Goal: Information Seeking & Learning: Learn about a topic

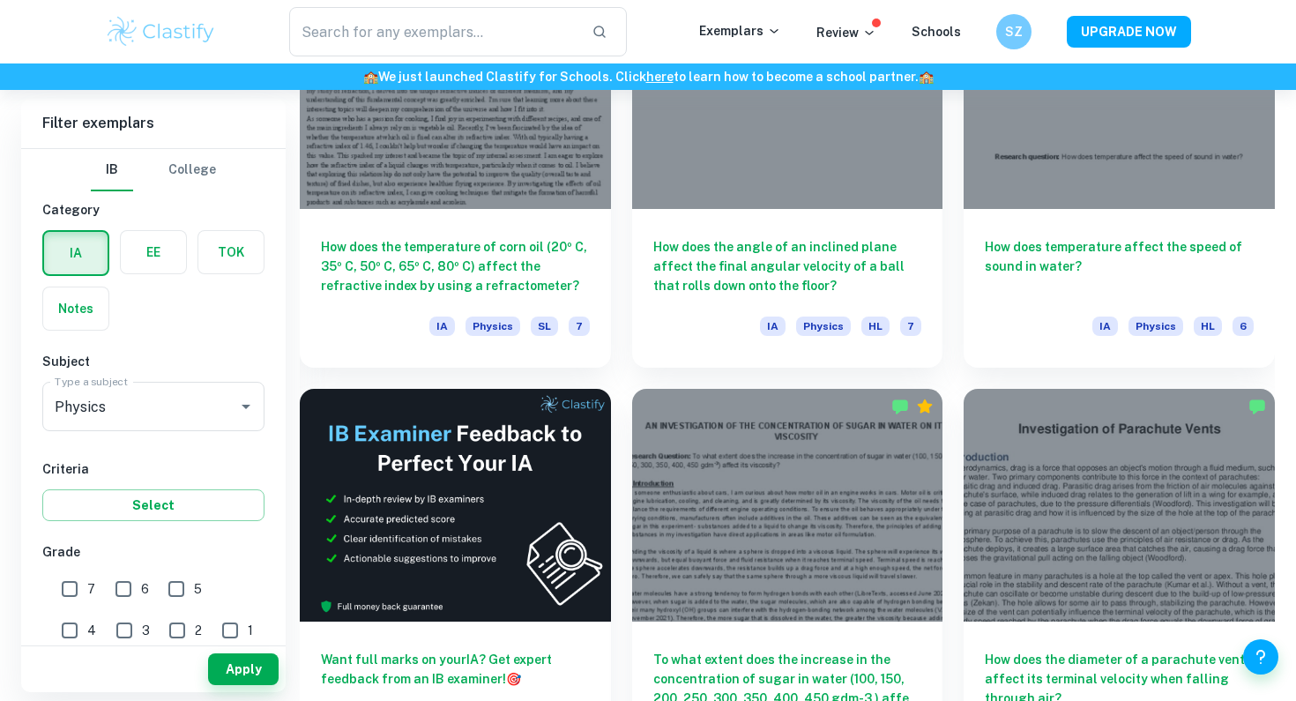
scroll to position [2684, 0]
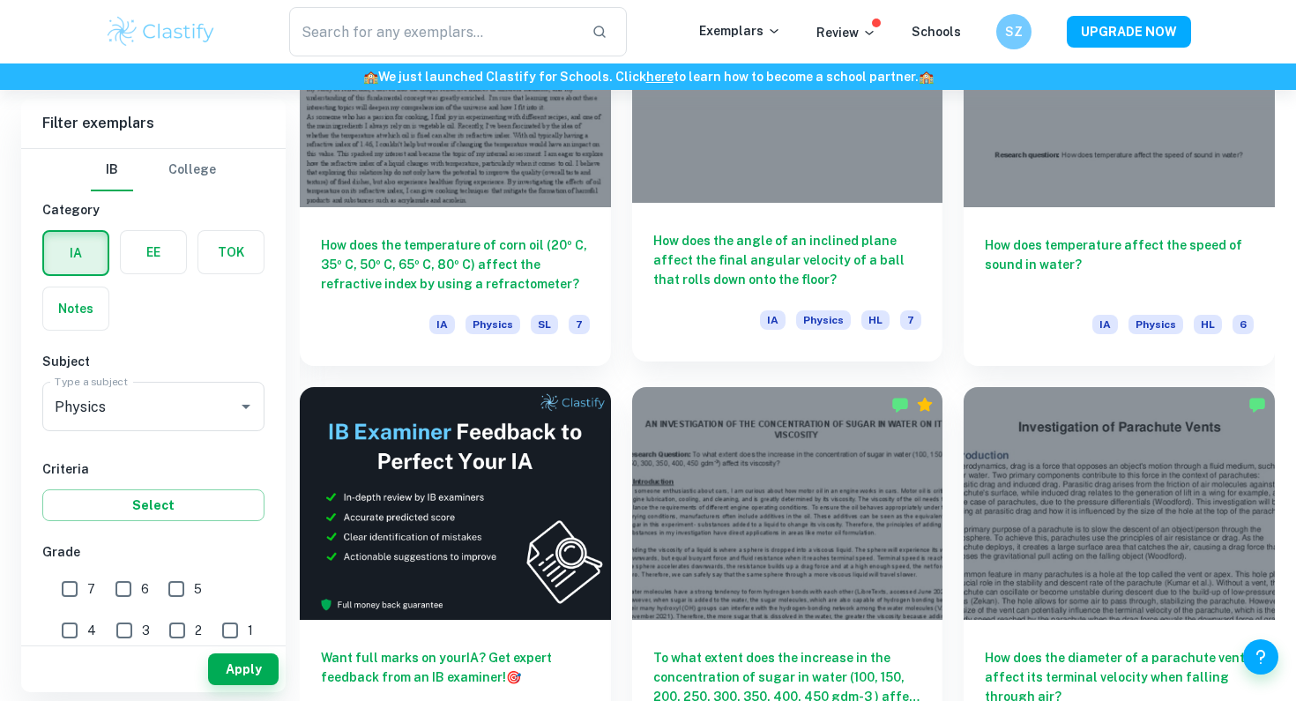
click at [705, 249] on h6 "How does the angle of an inclined plane affect the final angular velocity of a …" at bounding box center [787, 260] width 269 height 58
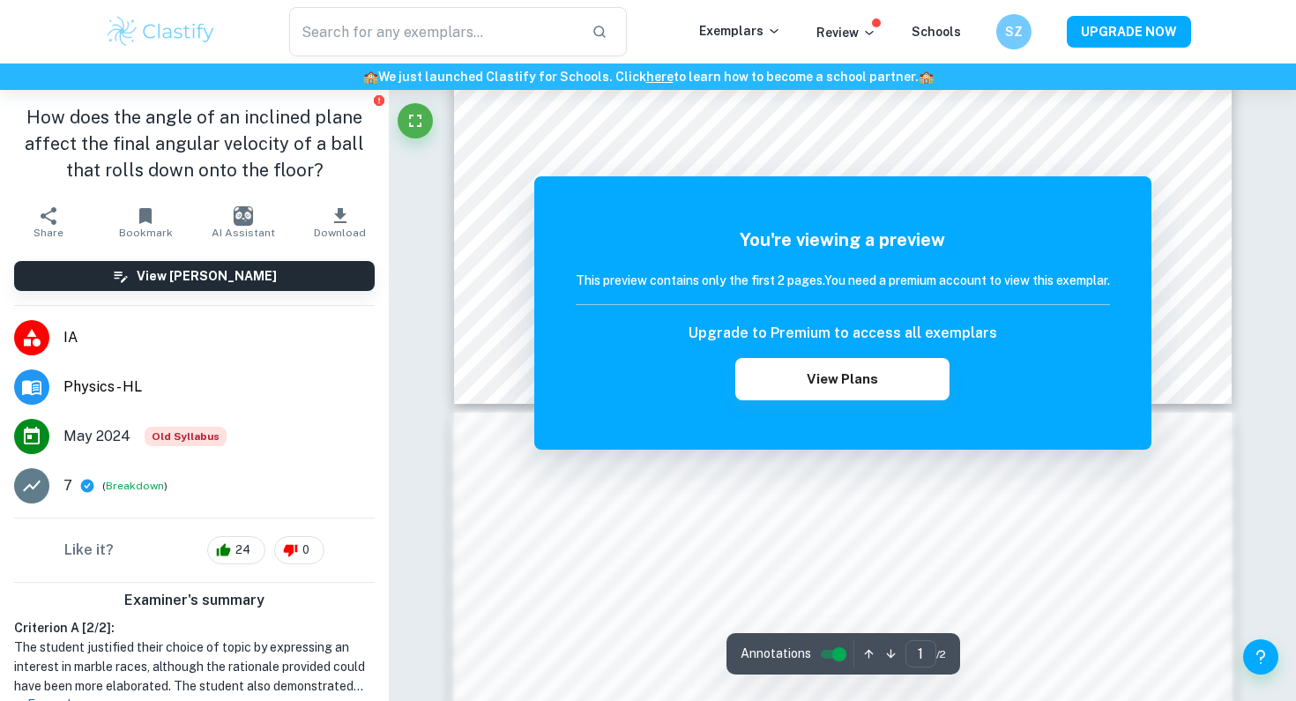
scroll to position [752, 0]
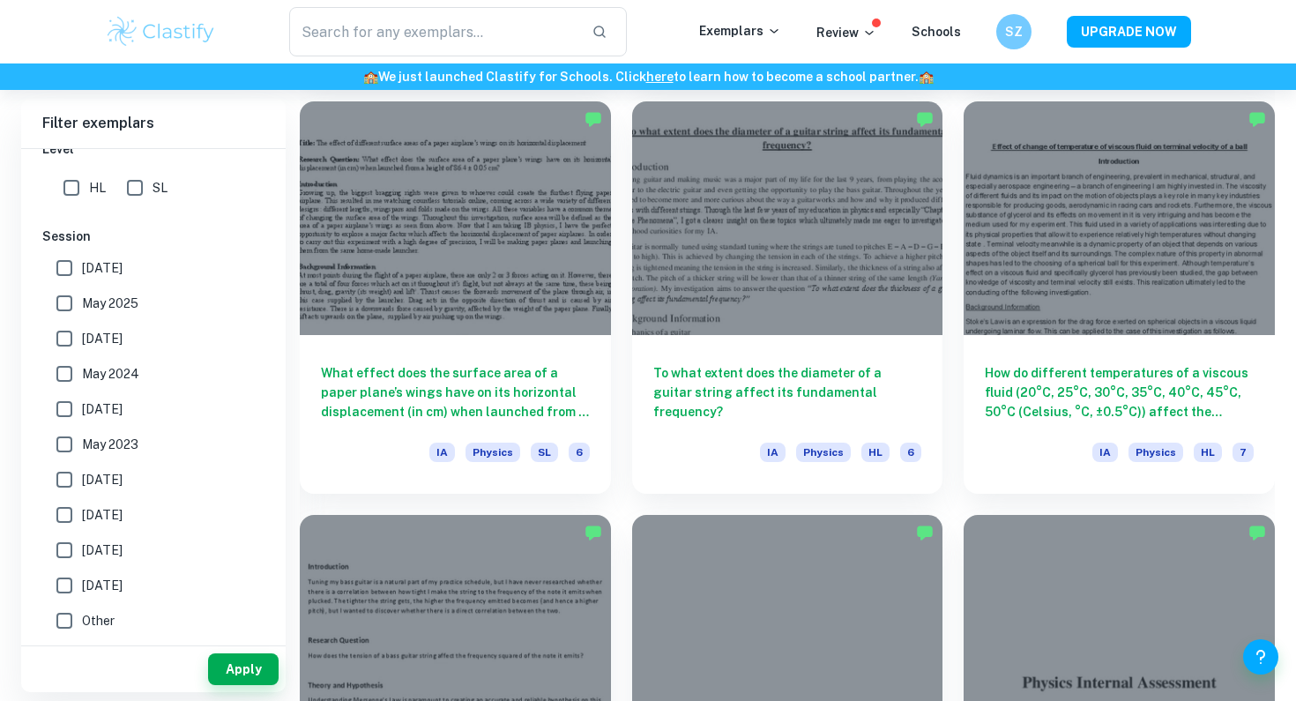
scroll to position [4602, 0]
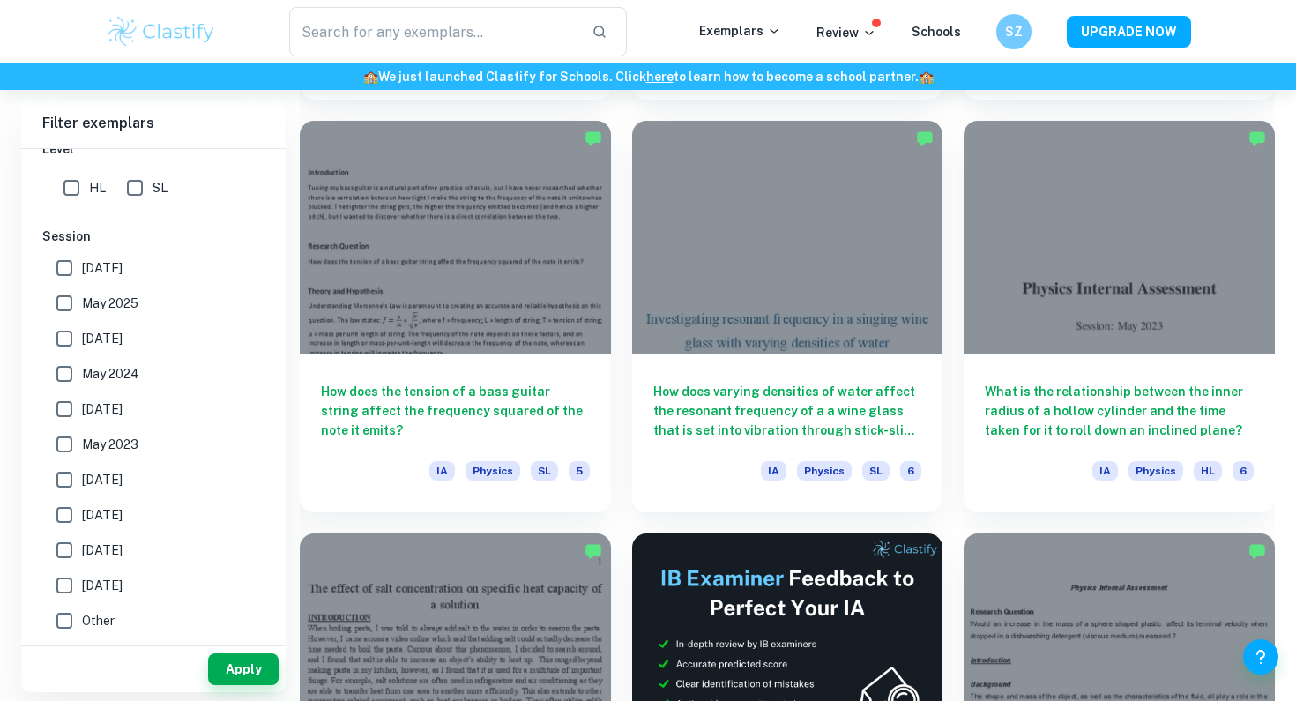
click at [63, 300] on input "May 2025" at bounding box center [64, 303] width 35 height 35
checkbox input "true"
click at [63, 331] on input "[DATE]" at bounding box center [64, 338] width 35 height 35
checkbox input "true"
click at [64, 369] on input "May 2024" at bounding box center [64, 373] width 35 height 35
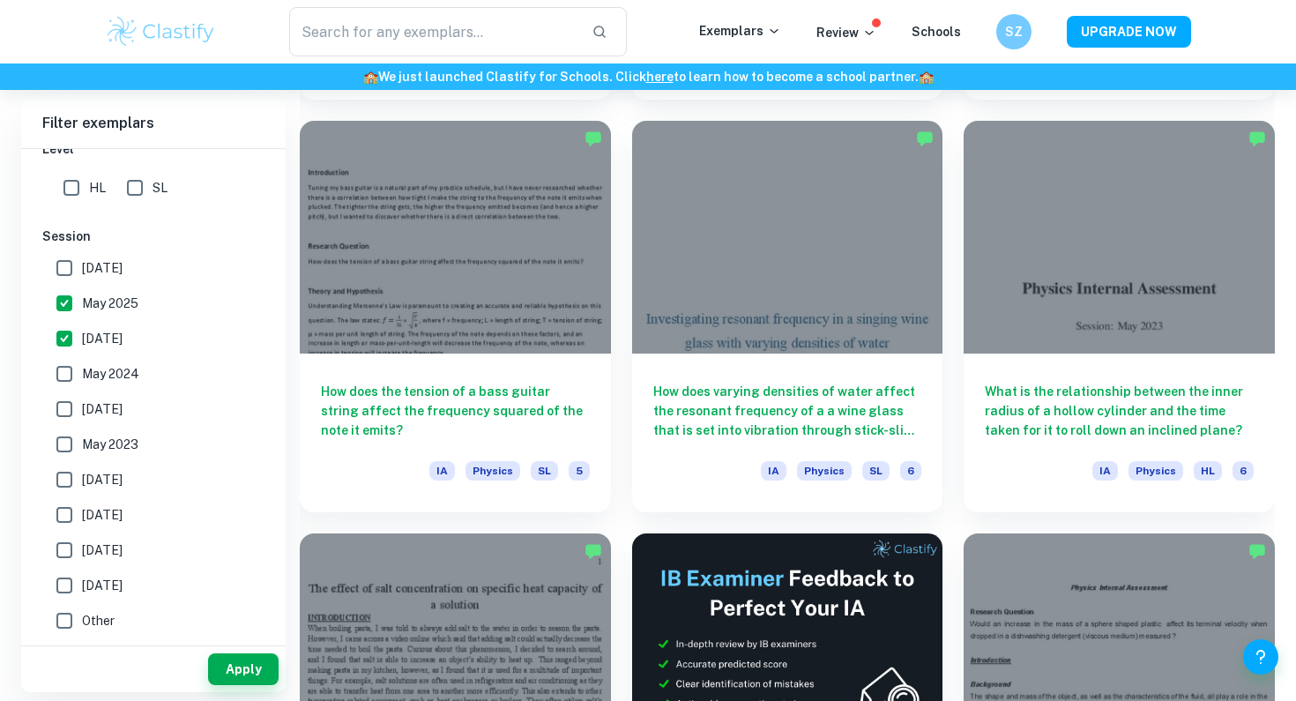
checkbox input "true"
click at [237, 673] on button "Apply" at bounding box center [243, 669] width 71 height 32
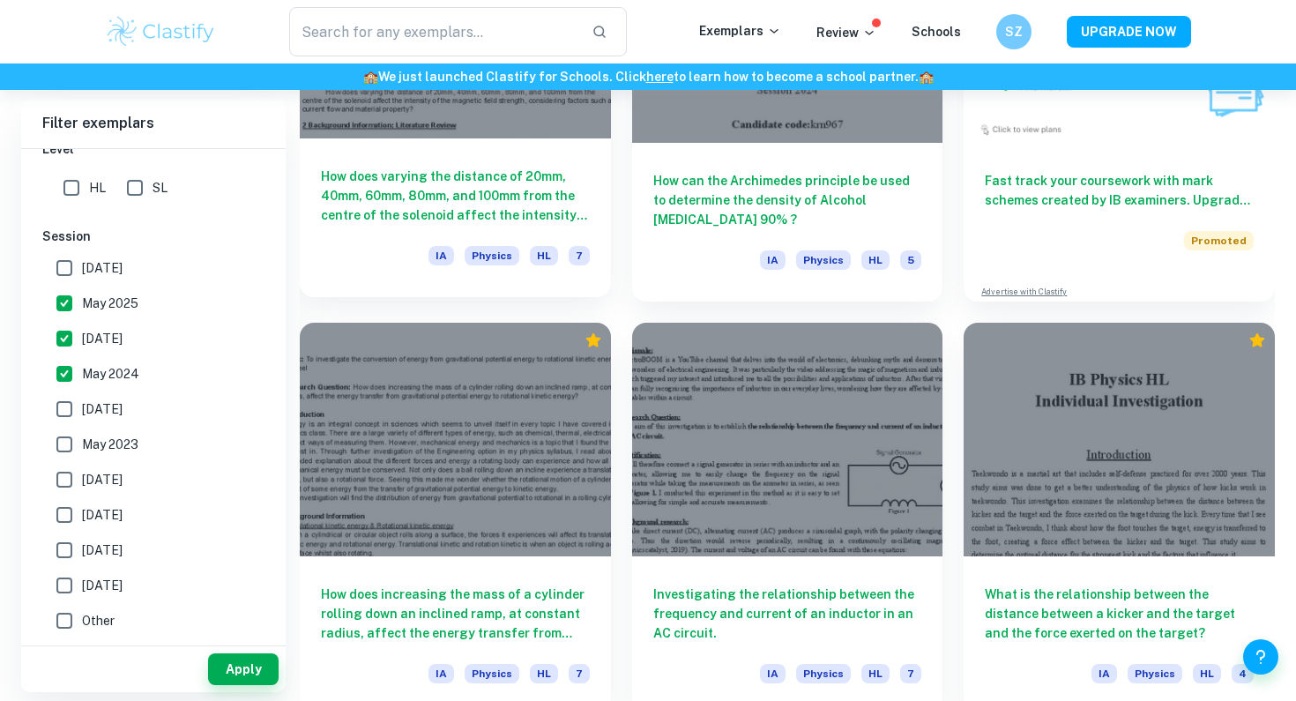
scroll to position [5693, 0]
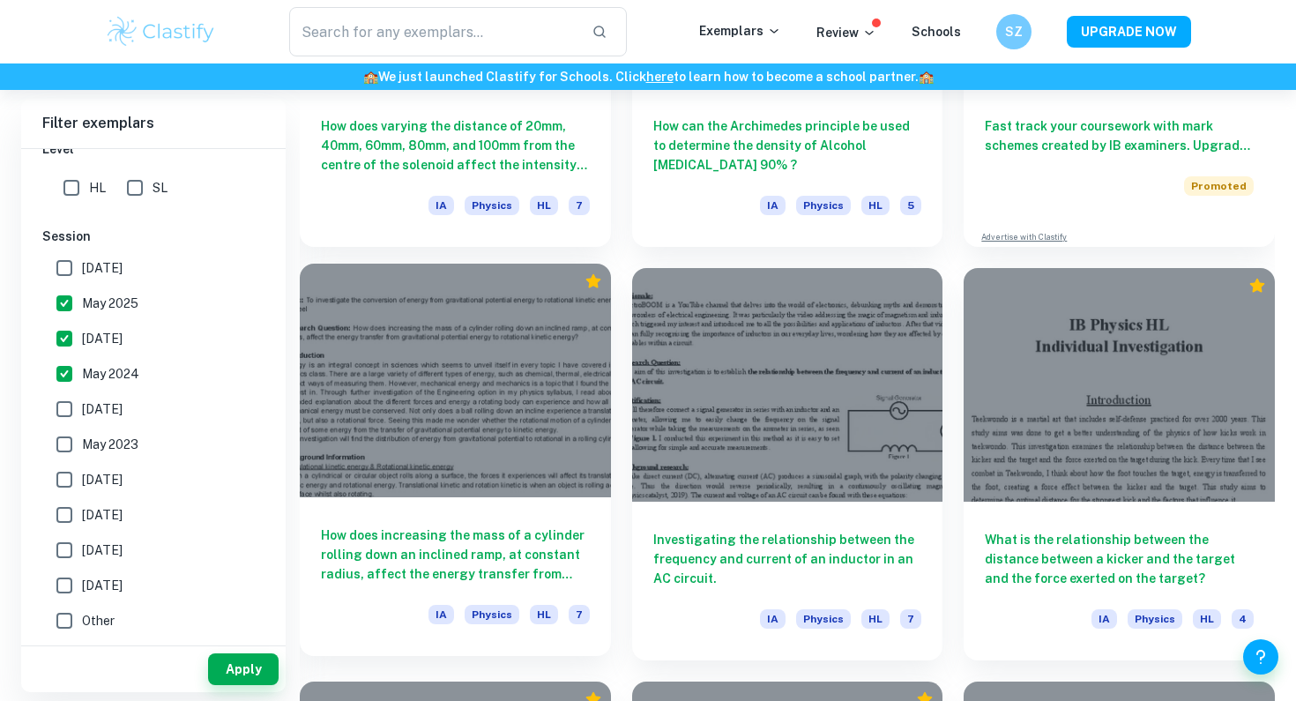
click at [338, 545] on h6 "How does increasing the mass of a cylinder rolling down an inclined ramp, at co…" at bounding box center [455, 554] width 269 height 58
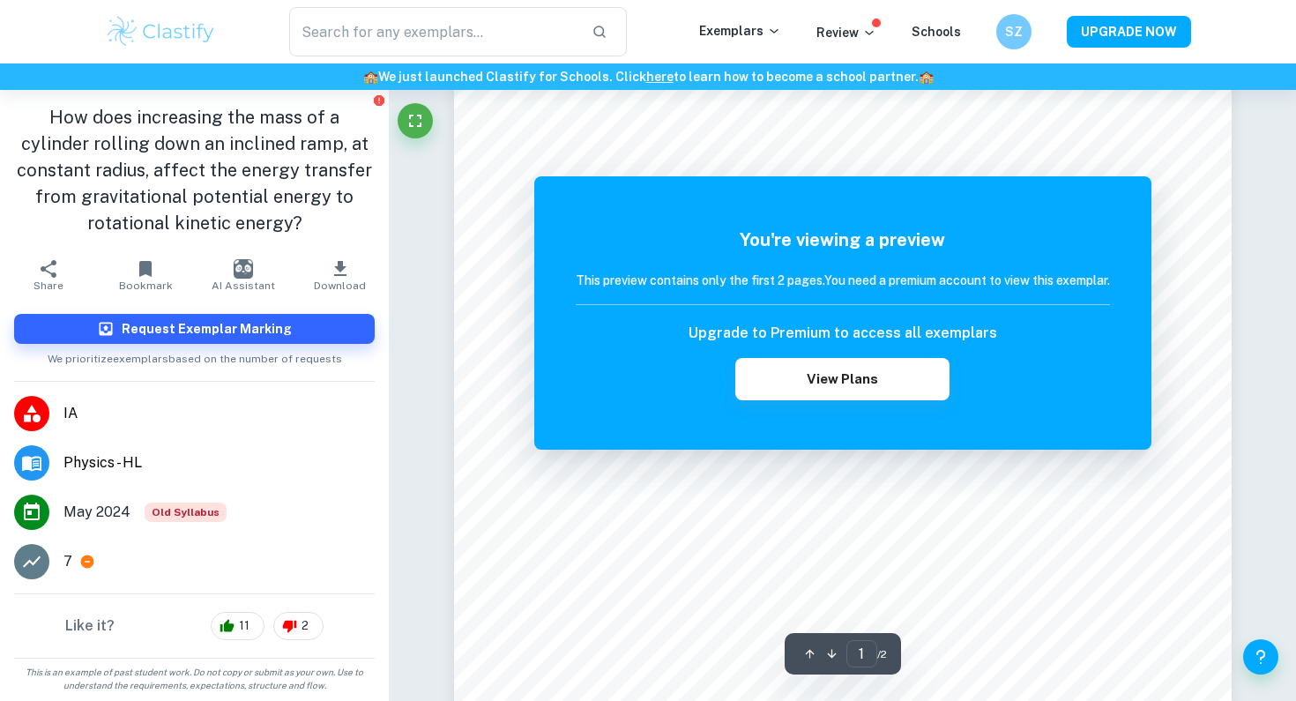
scroll to position [606, 0]
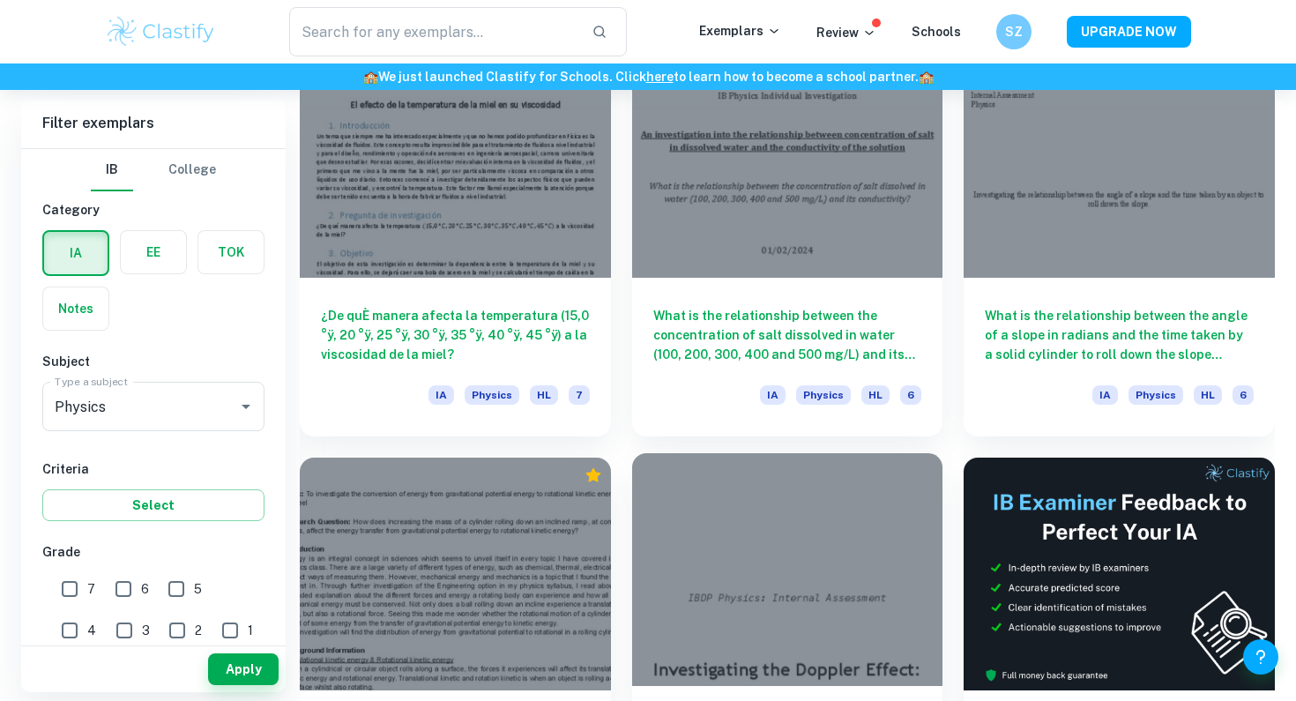
scroll to position [6772, 0]
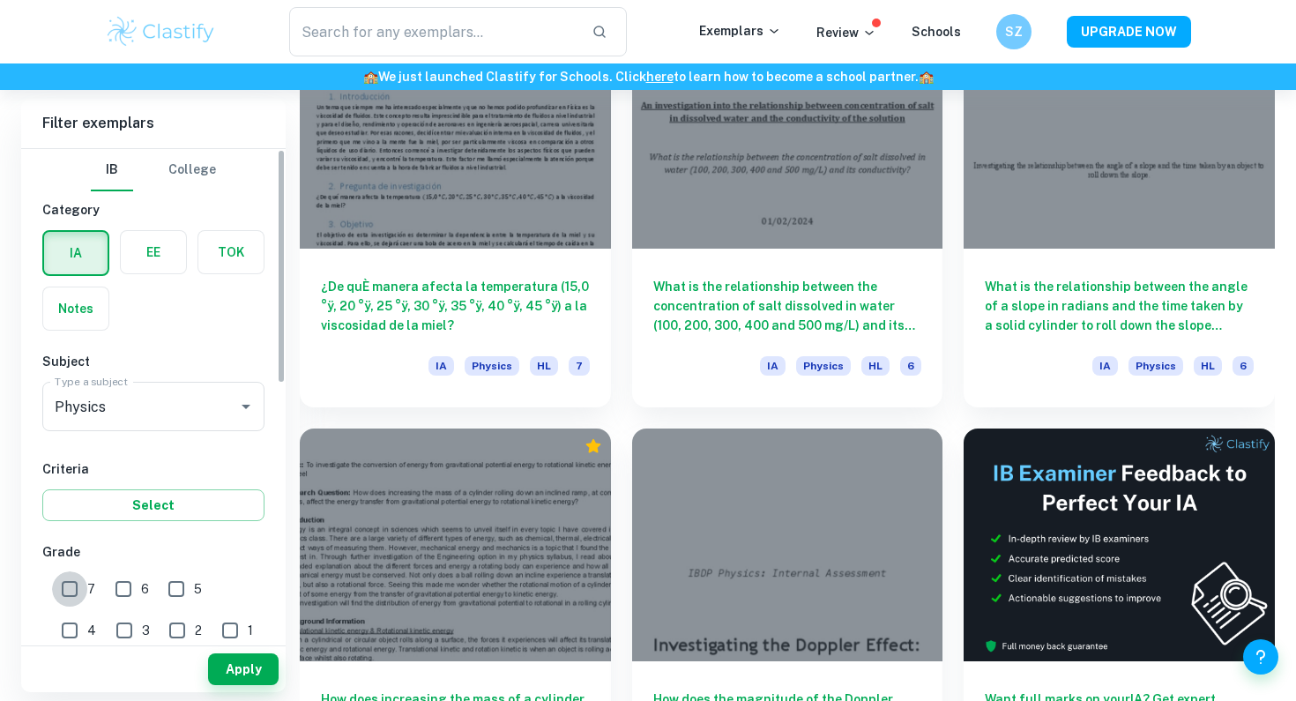
click at [67, 581] on input "7" at bounding box center [69, 588] width 35 height 35
checkbox input "true"
click at [226, 670] on button "Apply" at bounding box center [243, 669] width 71 height 32
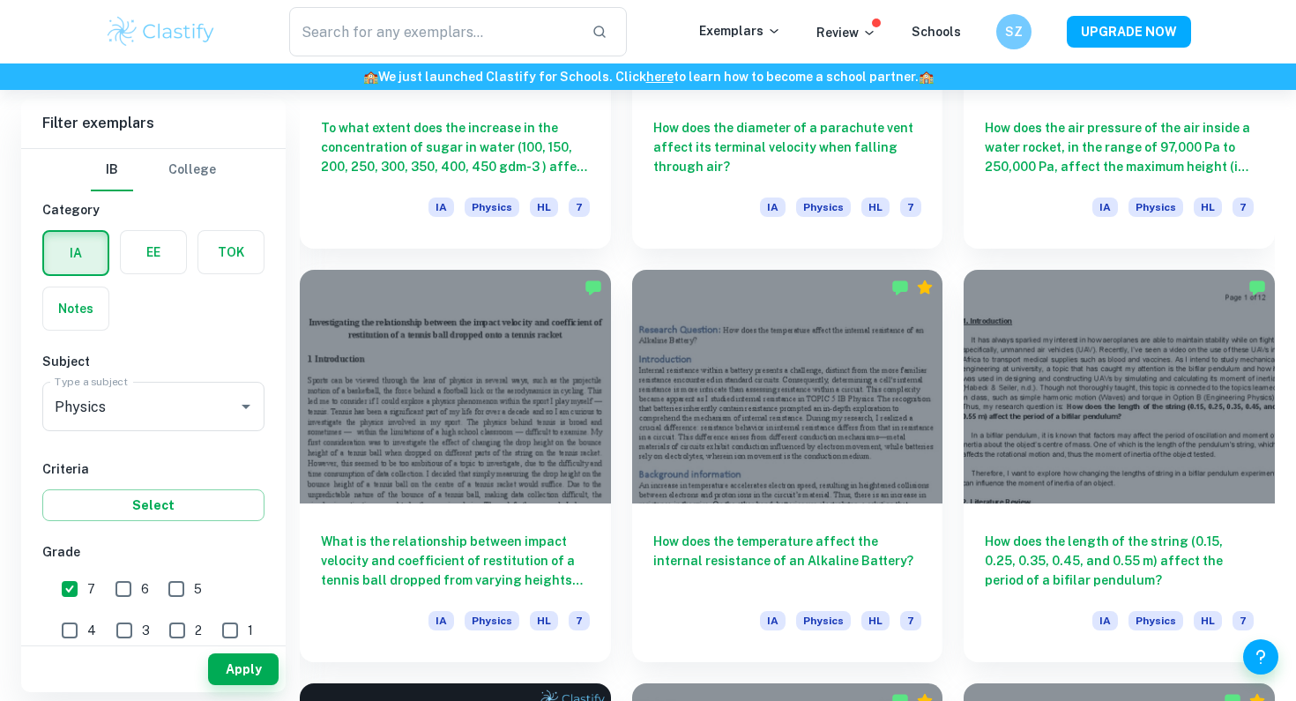
scroll to position [2421, 0]
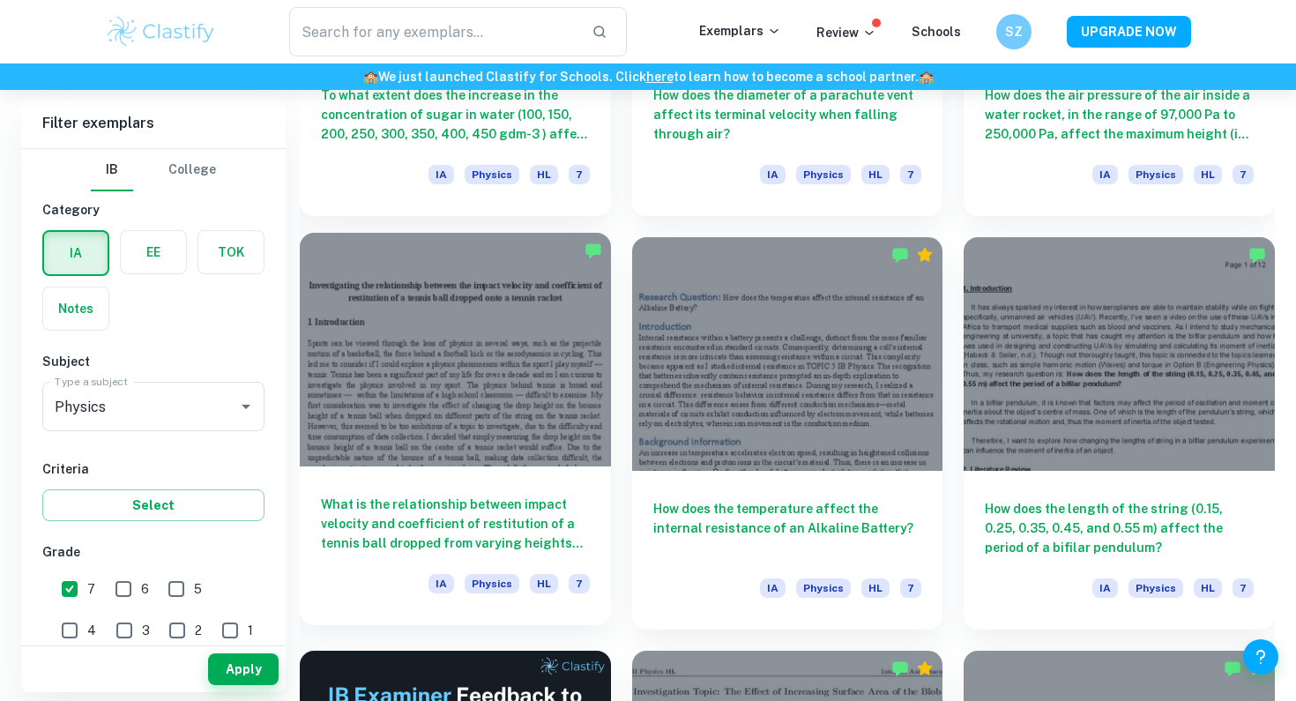
click at [542, 545] on h6 "What is the relationship between impact velocity and coefficient of restitution…" at bounding box center [455, 523] width 269 height 58
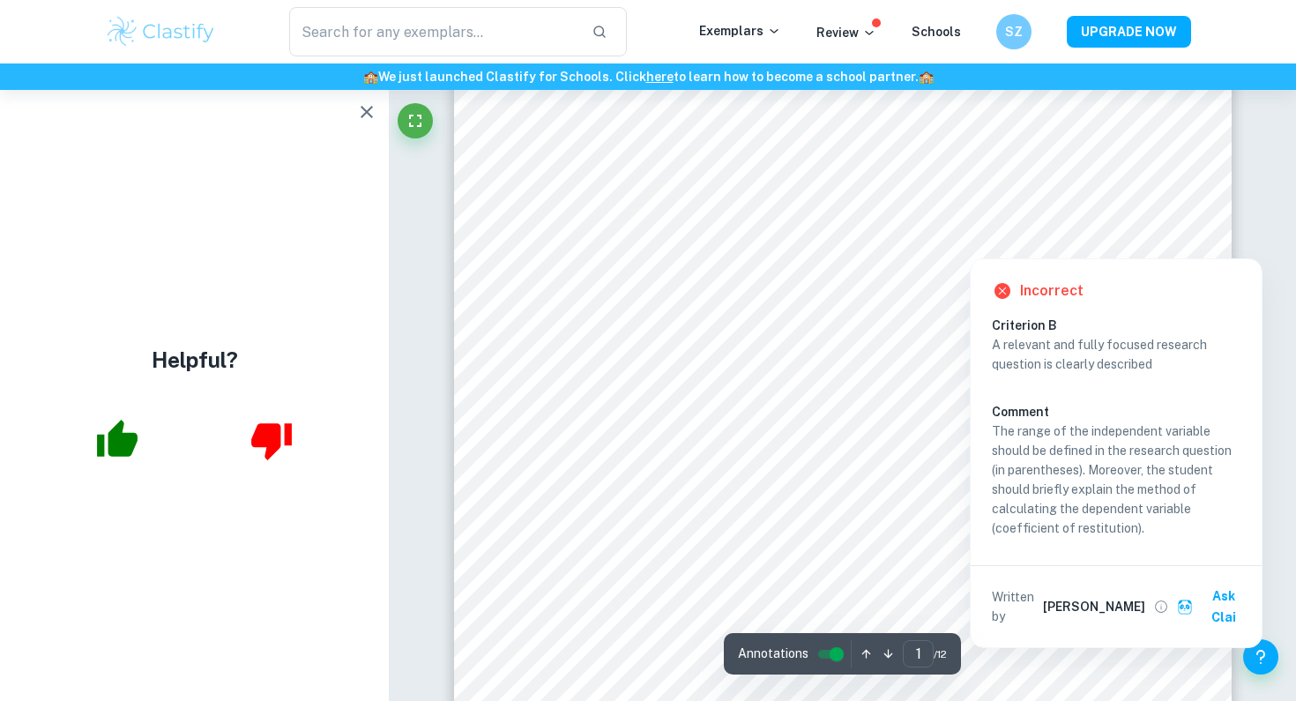
scroll to position [459, 0]
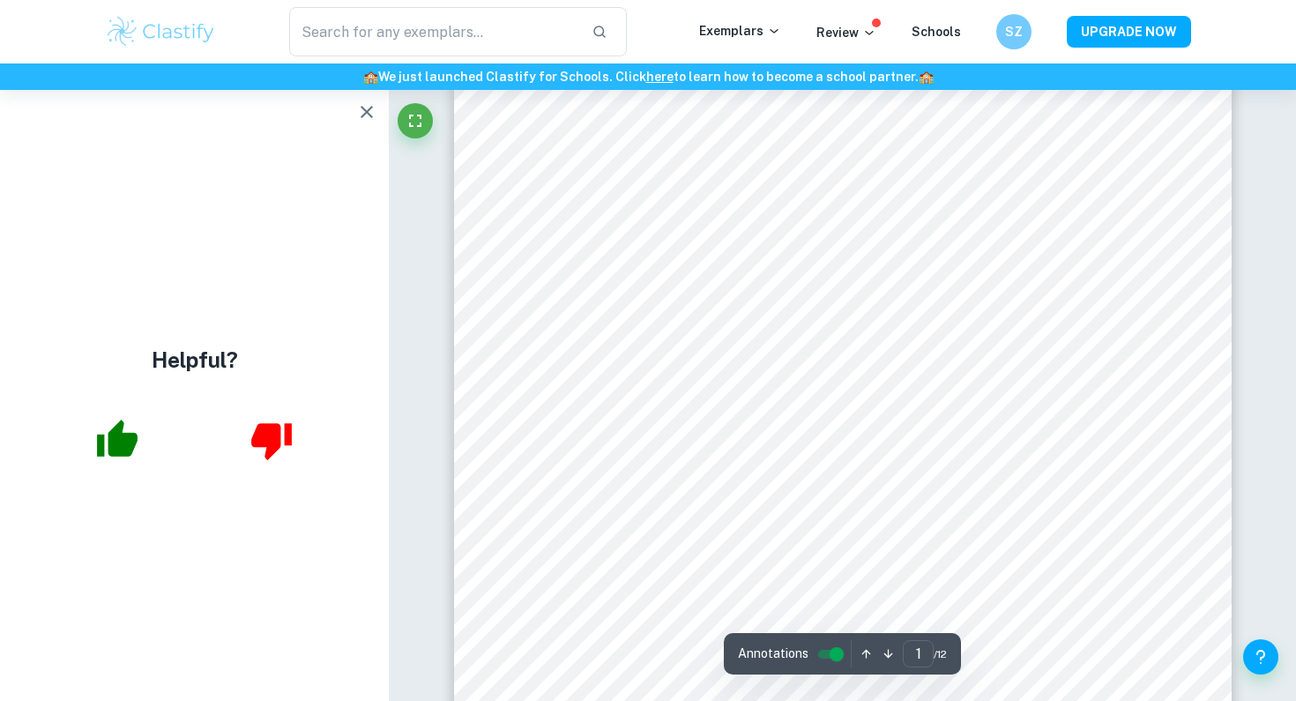
click at [369, 115] on icon "button" at bounding box center [366, 112] width 12 height 12
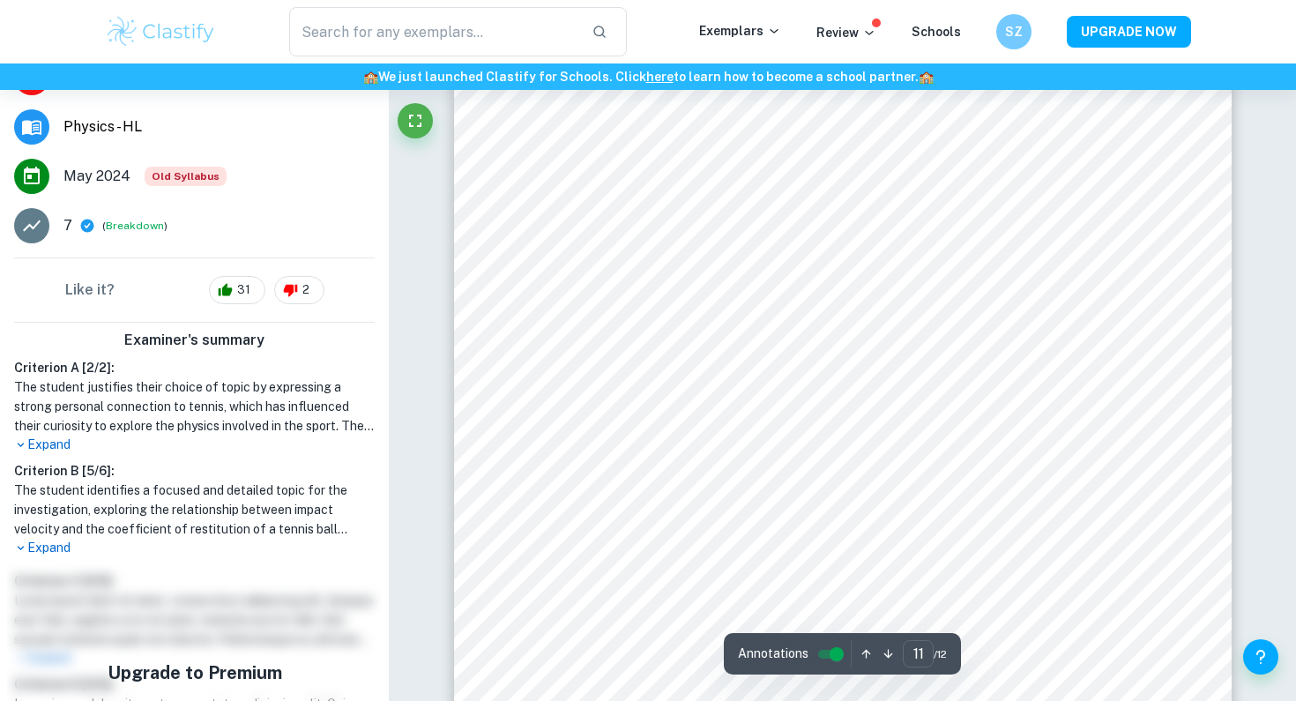
scroll to position [11594, 0]
type input "12"
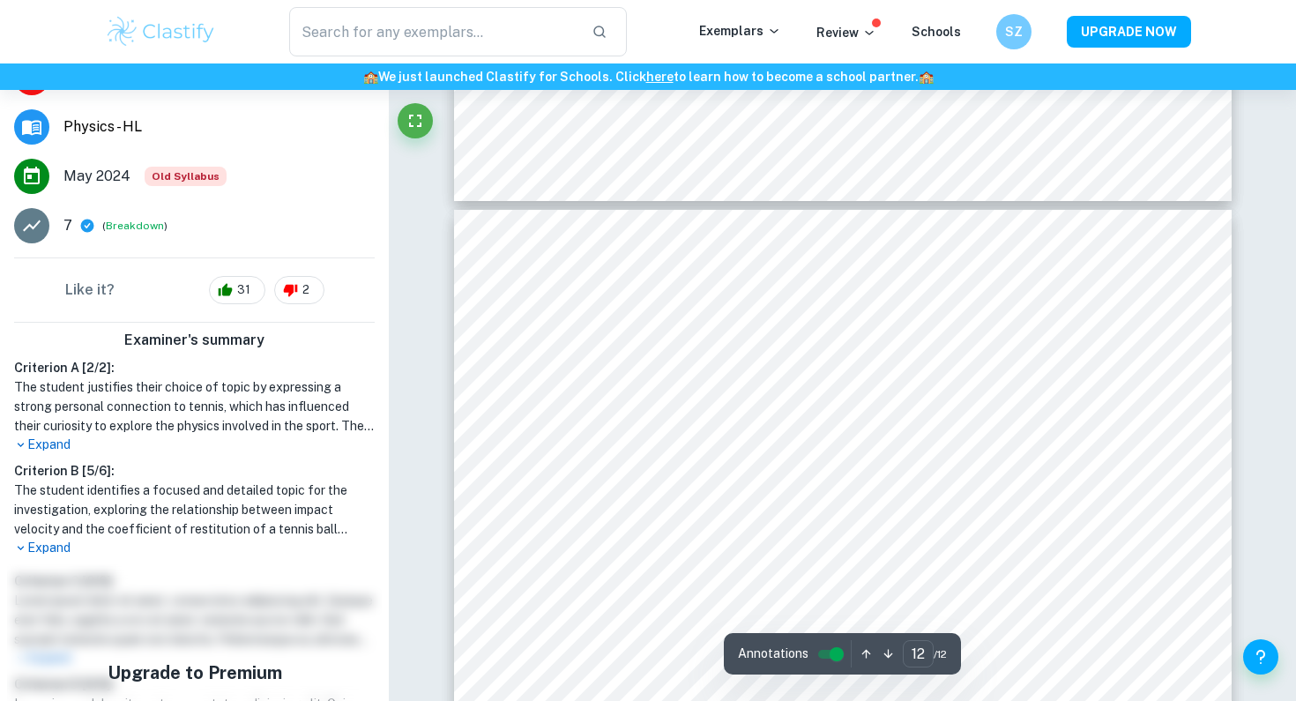
scroll to position [12551, 0]
